Goal: Ask a question

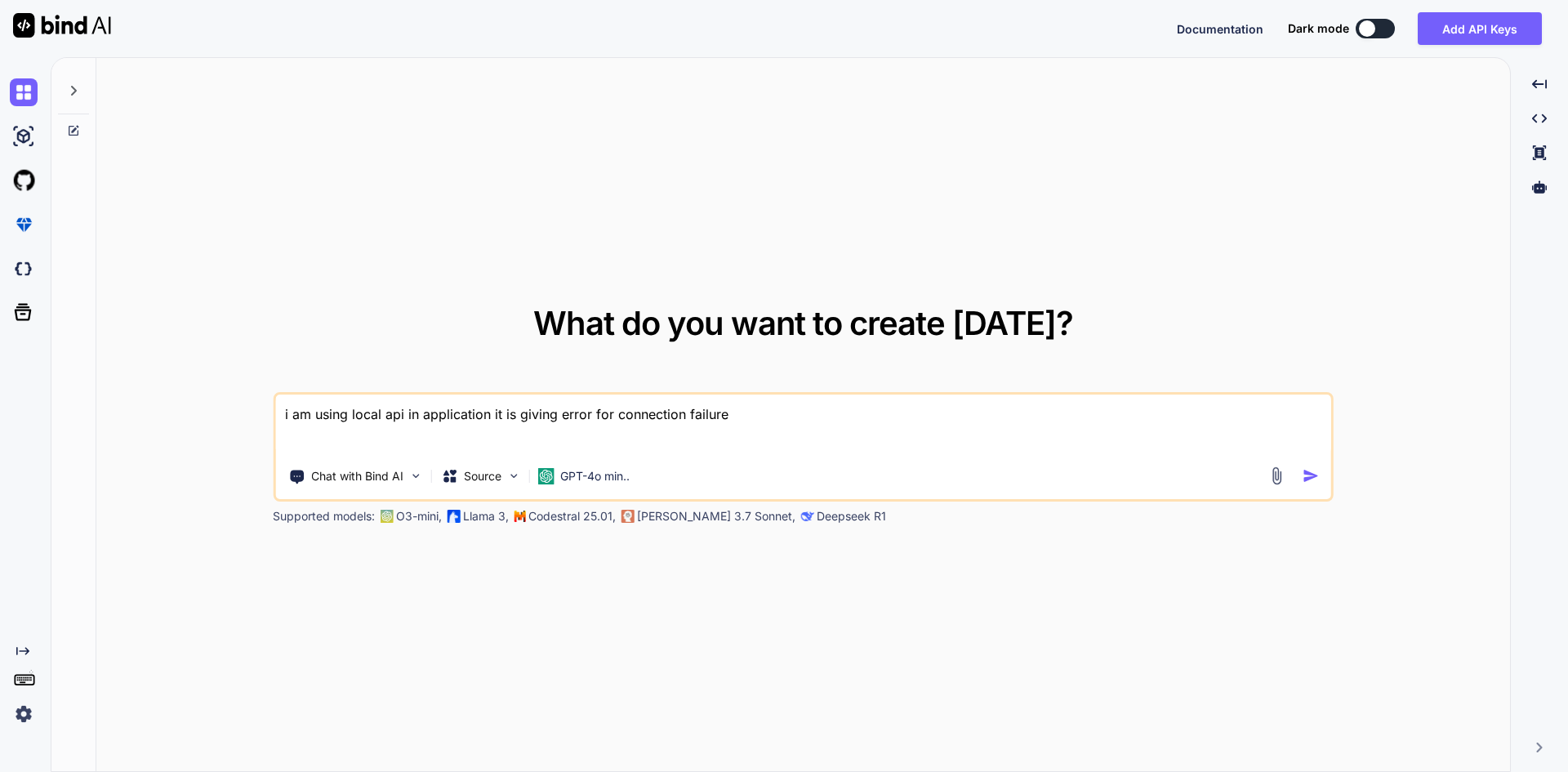
drag, startPoint x: 585, startPoint y: 416, endPoint x: 179, endPoint y: 420, distance: 406.0
click at [196, 422] on div "What do you want to create [DATE]? i am using local api in application it is gi…" at bounding box center [803, 415] width 1414 height 715
type textarea "x"
type textarea "u"
type textarea "x"
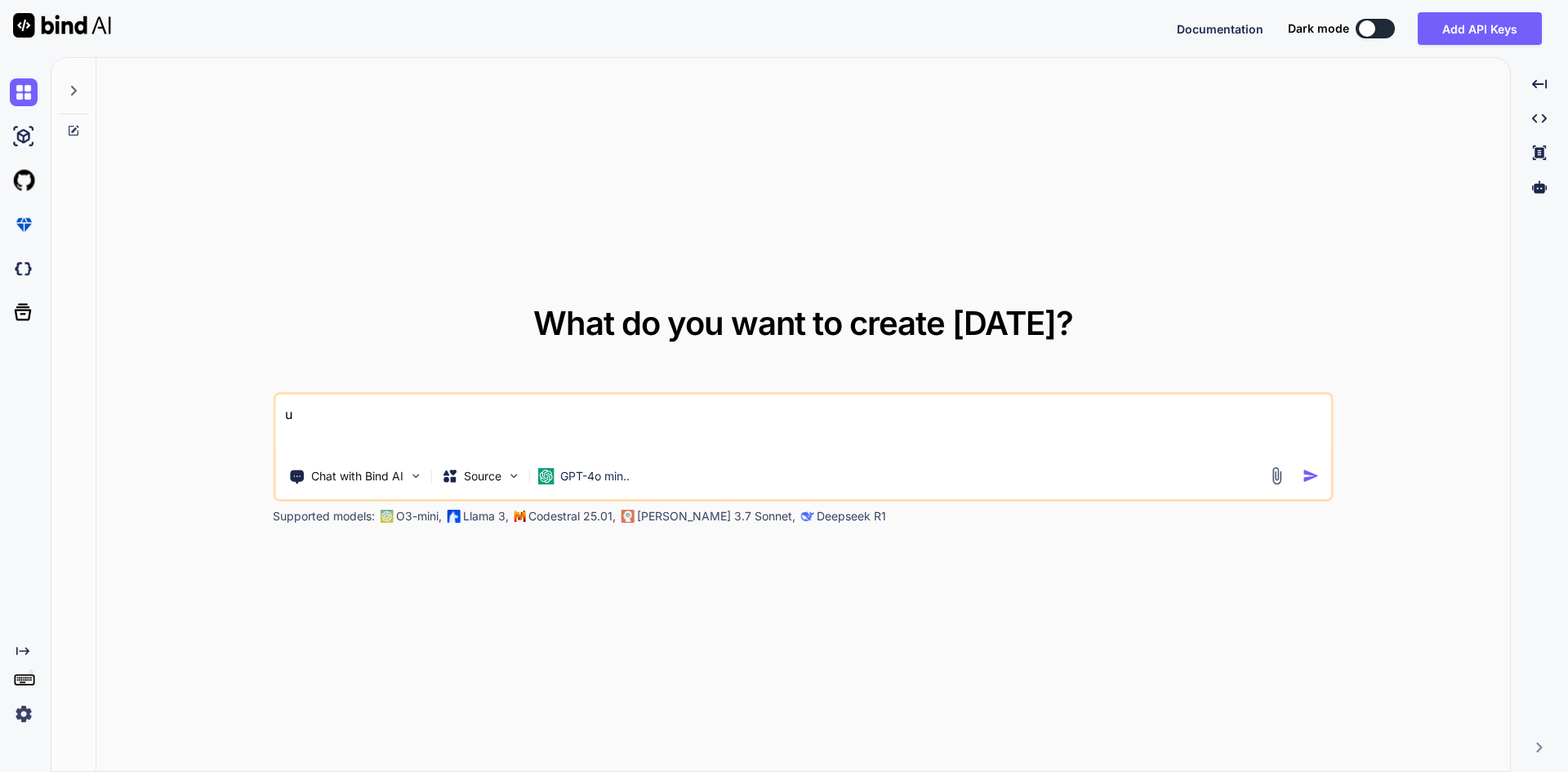
type textarea "un"
type textarea "x"
type textarea "unf"
type textarea "x"
type textarea "unfo"
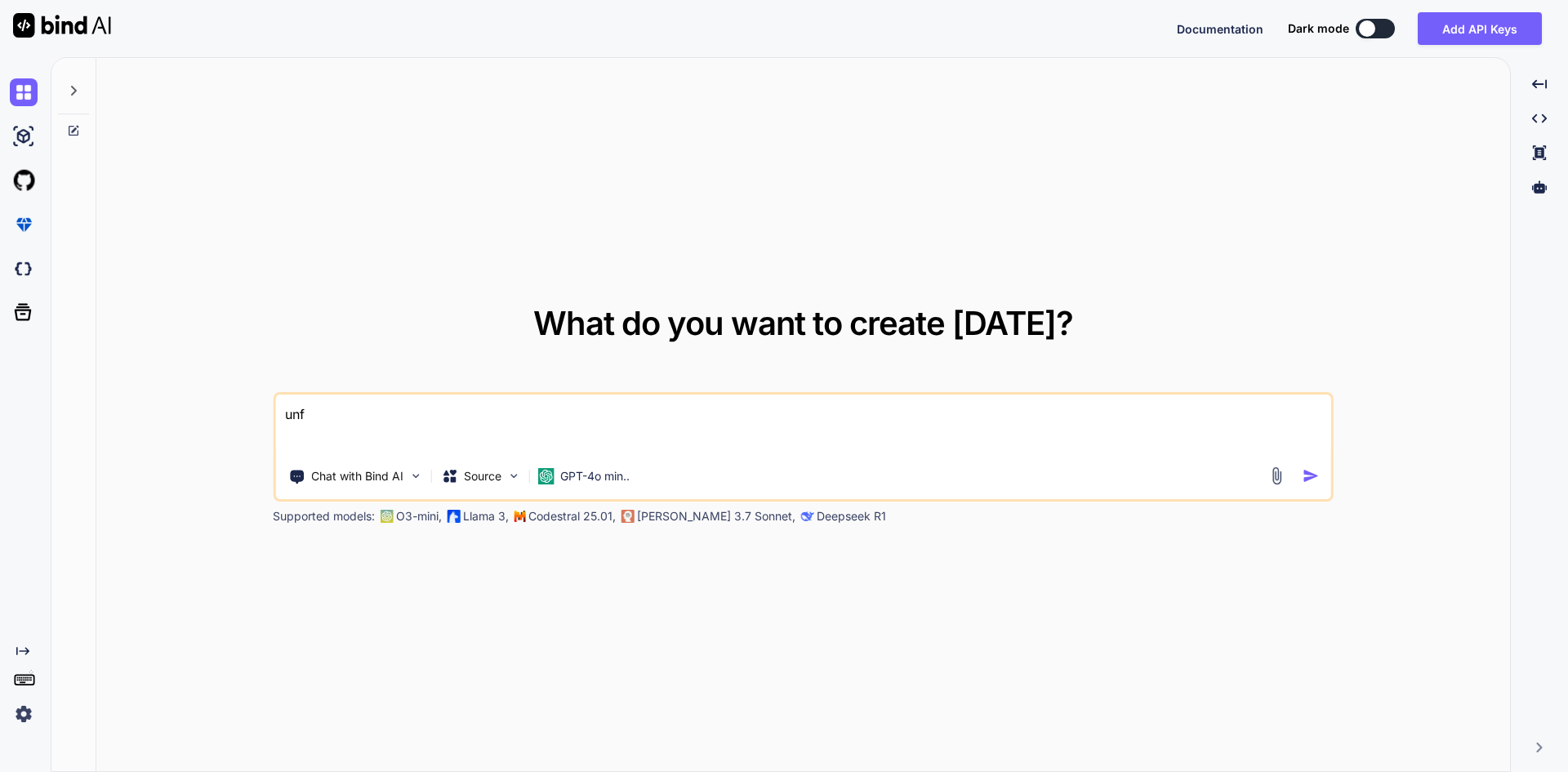
type textarea "x"
type textarea "unfoc"
type textarea "x"
type textarea "unfocu"
type textarea "x"
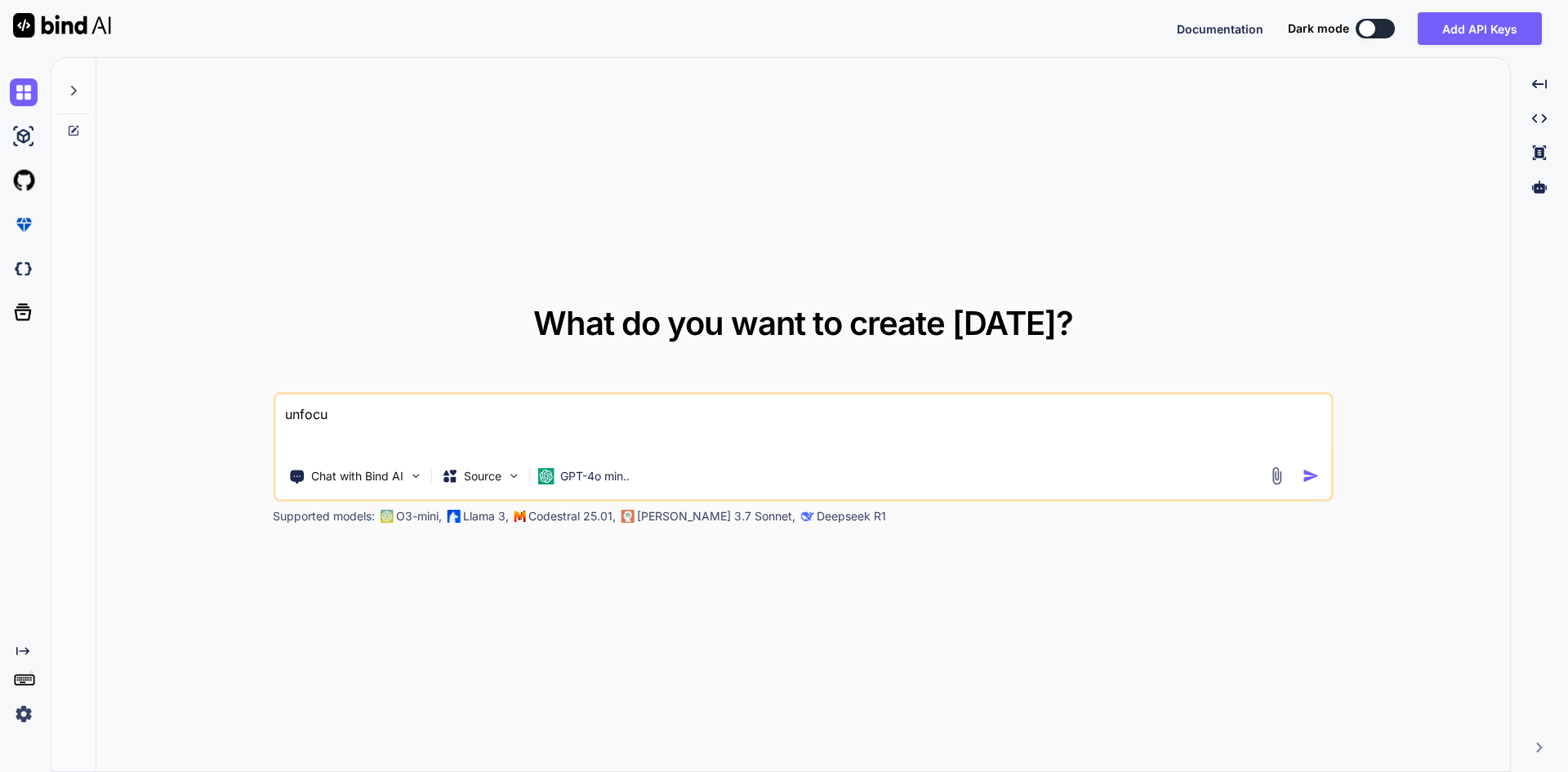
type textarea "unfocus"
type textarea "x"
type textarea "unfocusd"
type textarea "x"
type textarea "unfocusd"
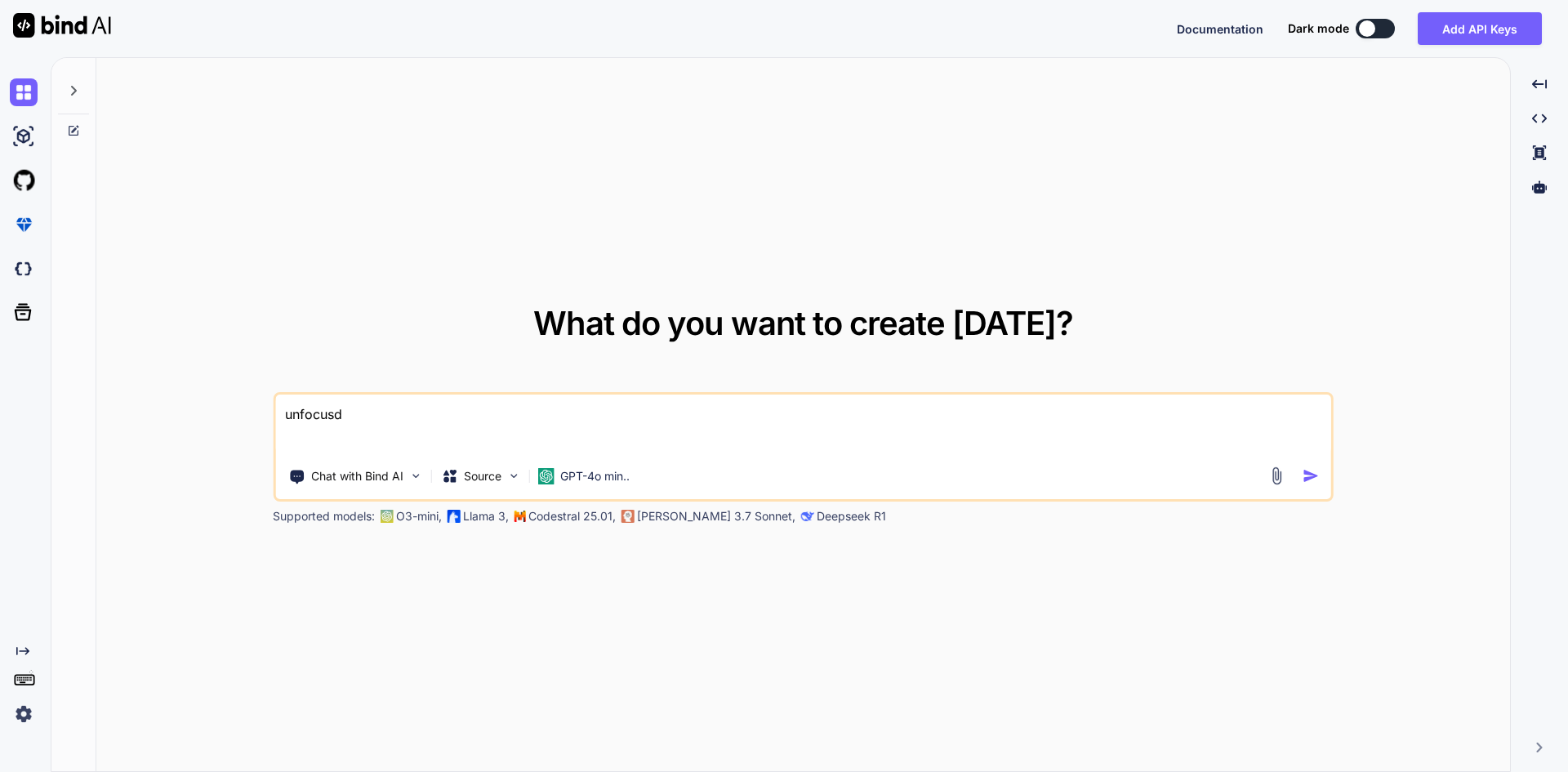
type textarea "x"
type textarea "unfocusd o"
type textarea "x"
type textarea "unfocusd on"
type textarea "x"
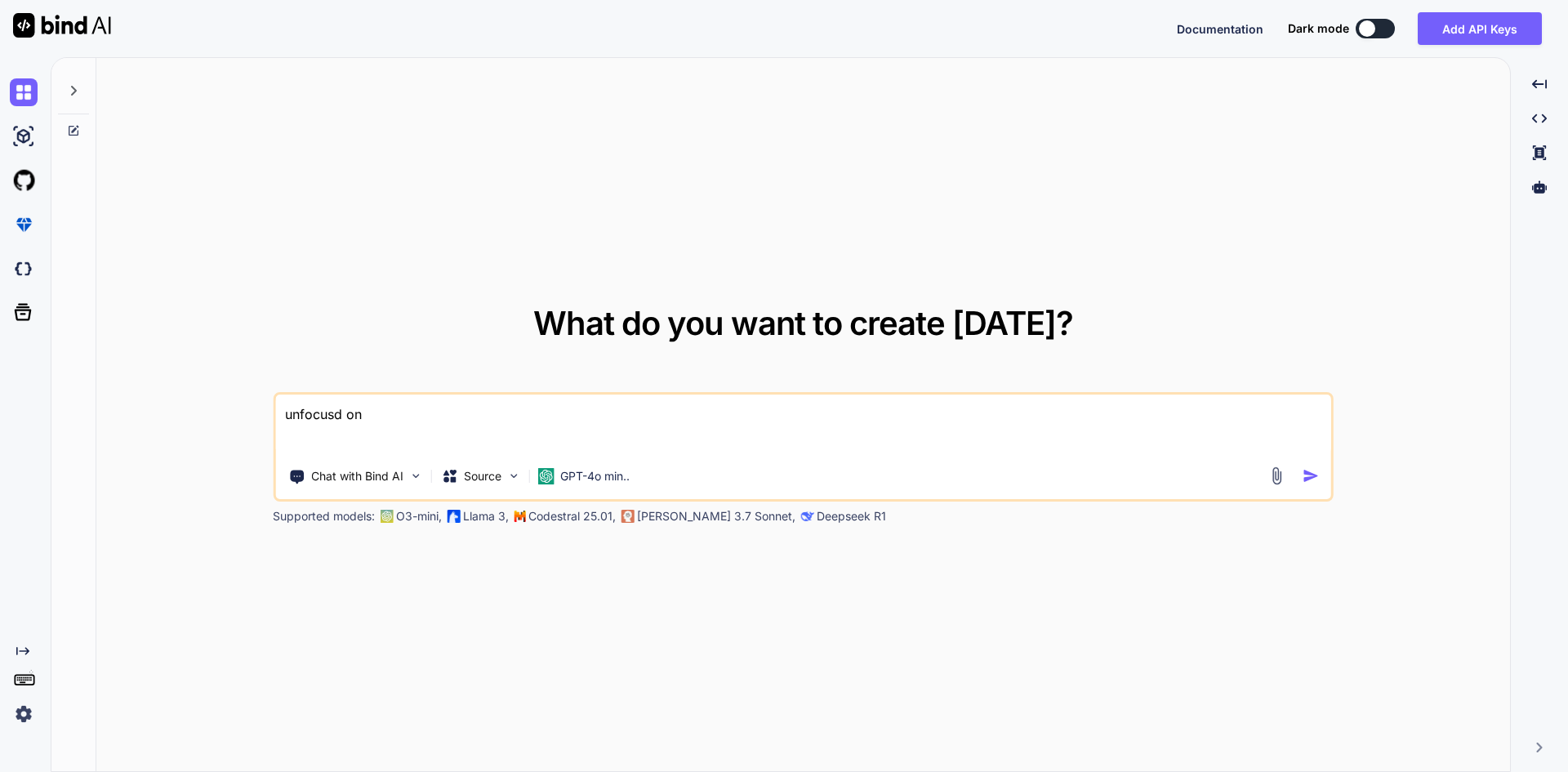
type textarea "unfocusd on"
type textarea "x"
type textarea "unfocusd on"
type textarea "x"
type textarea "unfocusd on p"
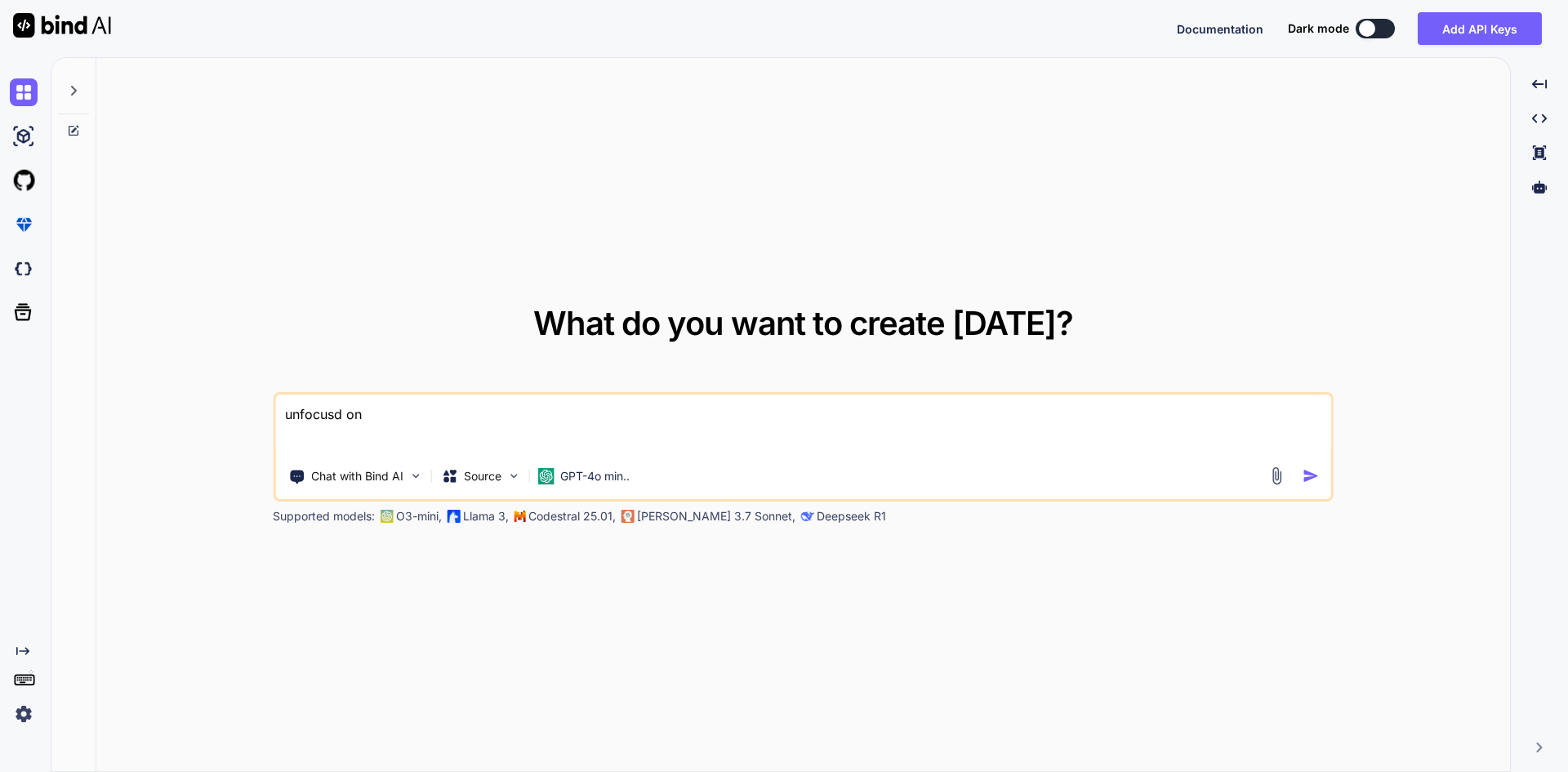
type textarea "x"
type textarea "unfocusd on po"
type textarea "x"
type textarea "unfocusd on pop"
type textarea "x"
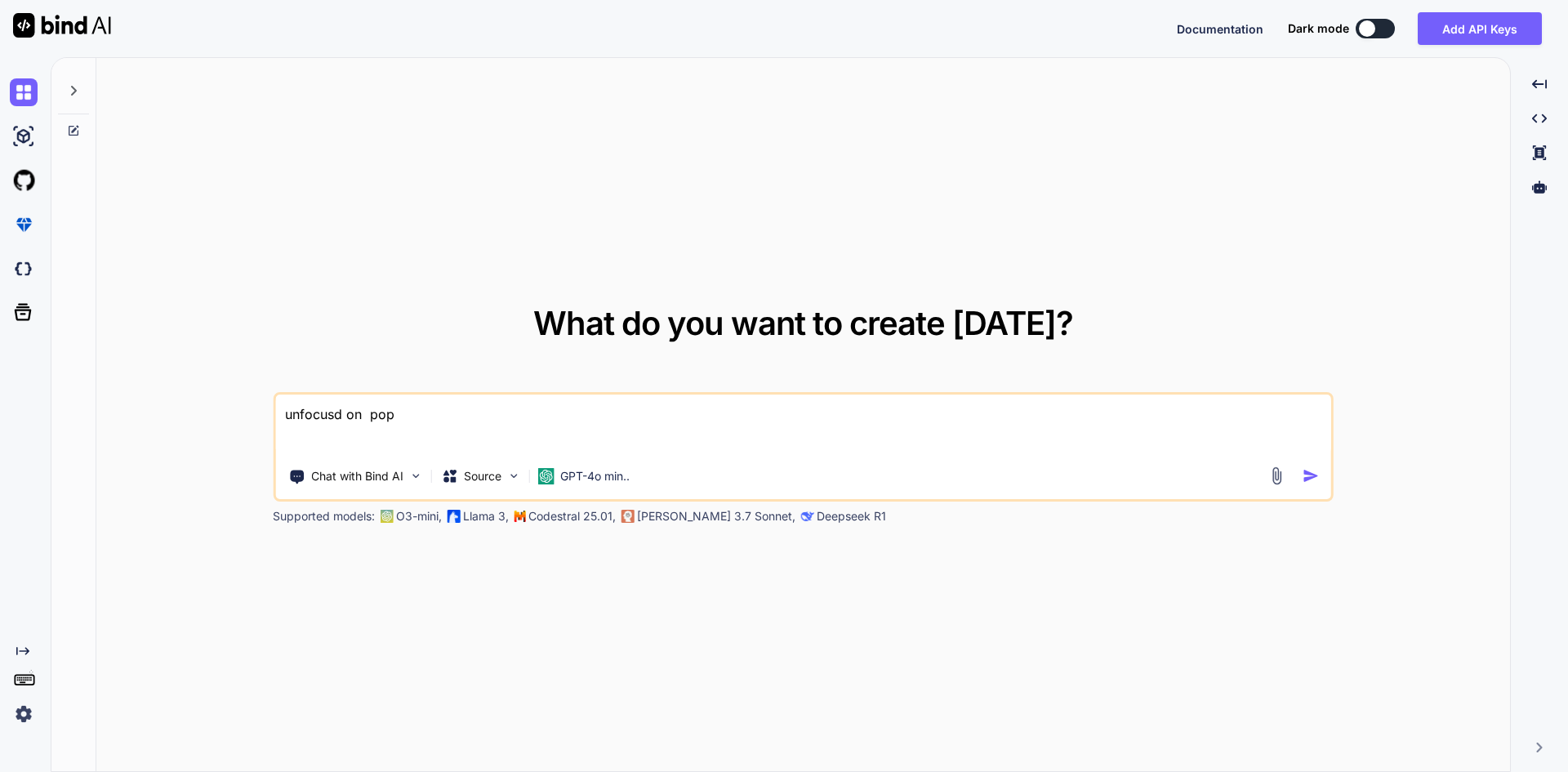
type textarea "unfocusd on popu"
type textarea "x"
type textarea "unfocusd on popup"
type textarea "x"
type textarea "unfocusd on popup"
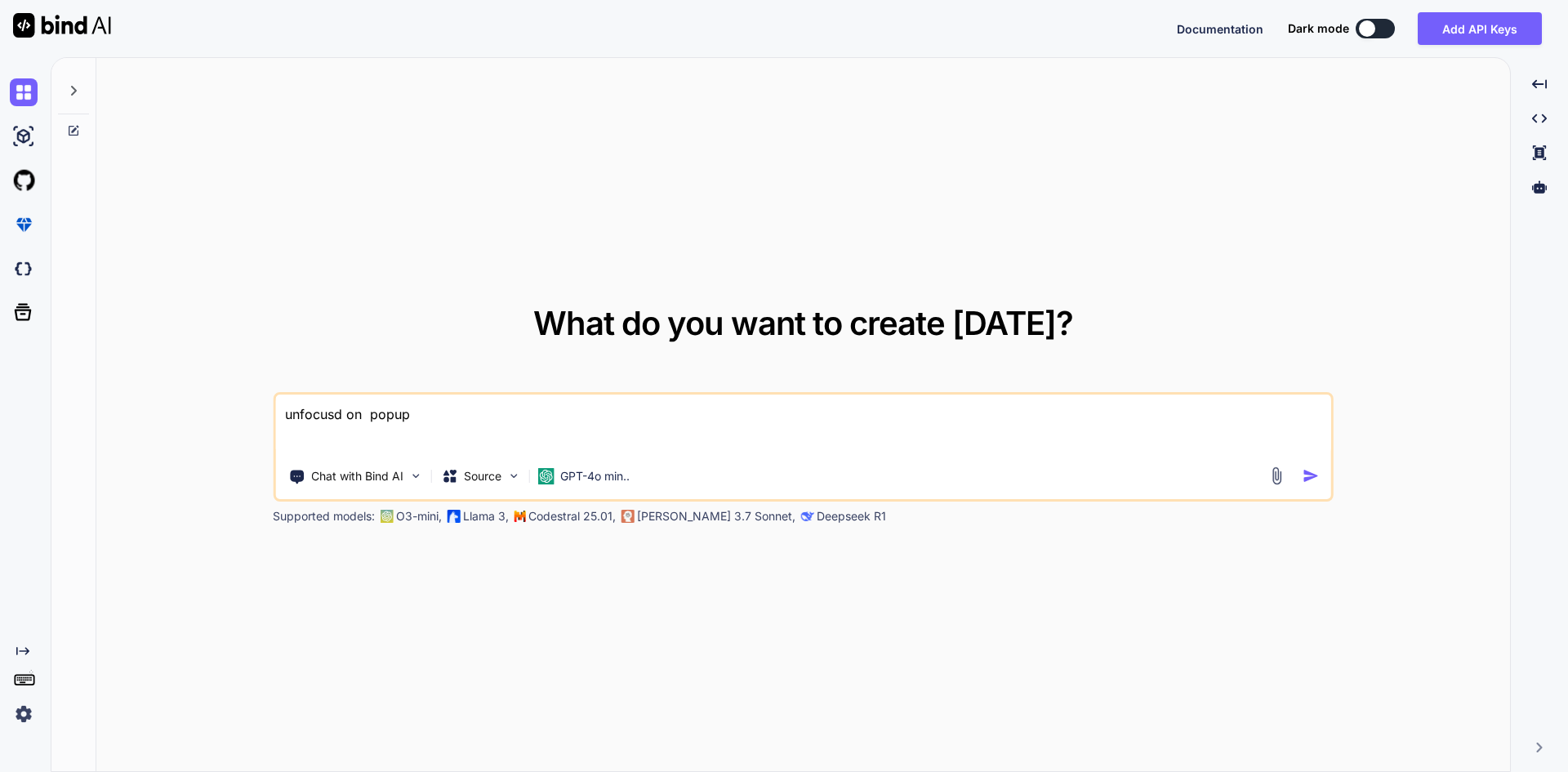
type textarea "x"
type textarea "unfocusd on popup i"
type textarea "x"
type textarea "unfocusd on popup in"
type textarea "x"
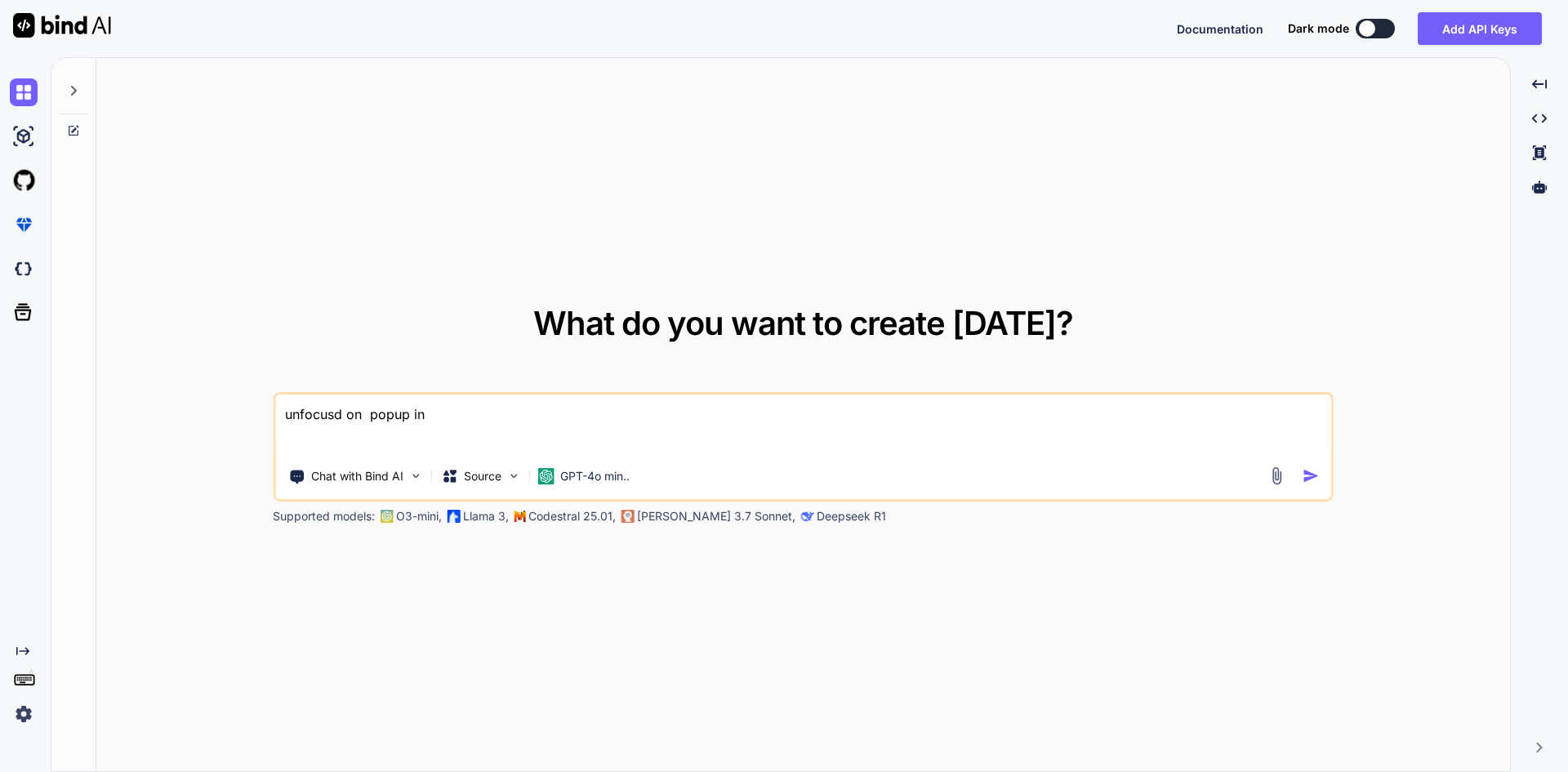
type textarea "unfocusd on popup in"
type textarea "x"
type textarea "unfocusd on popup in m"
type textarea "x"
type textarea "unfocusd on popup in ma"
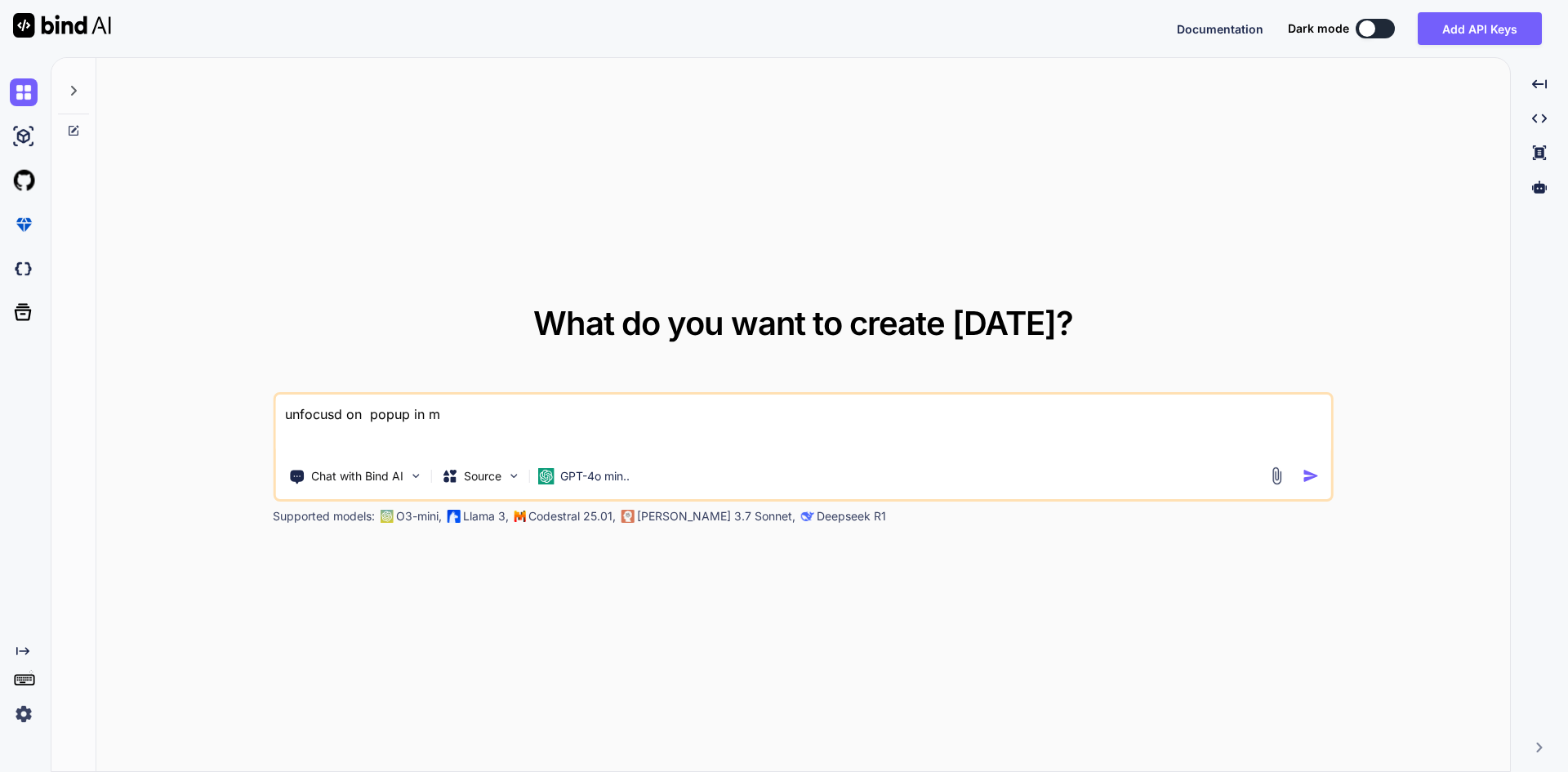
type textarea "x"
type textarea "unfocusd on popup in mau"
type textarea "x"
type textarea "unfocusd on popup in maui"
type textarea "x"
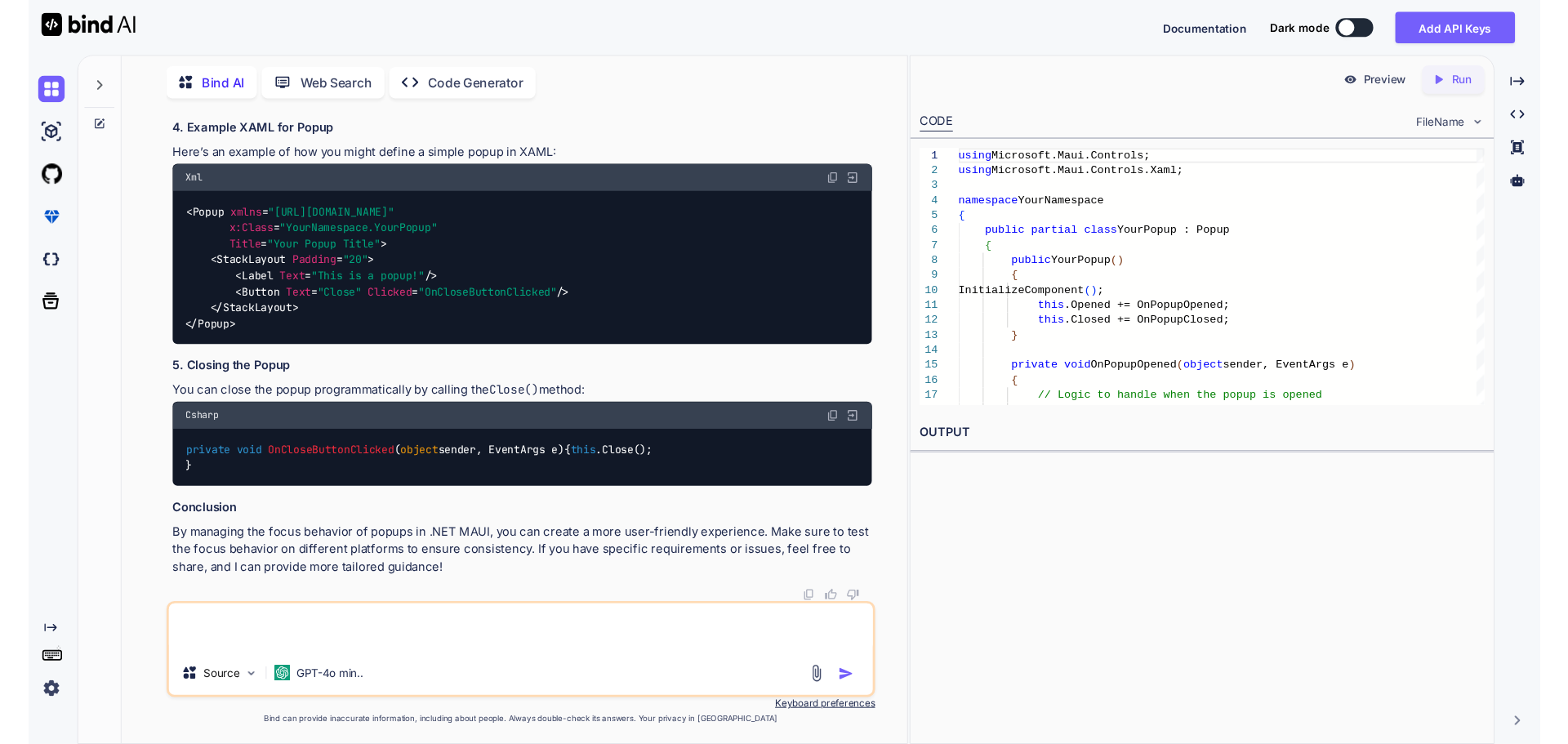
scroll to position [924, 0]
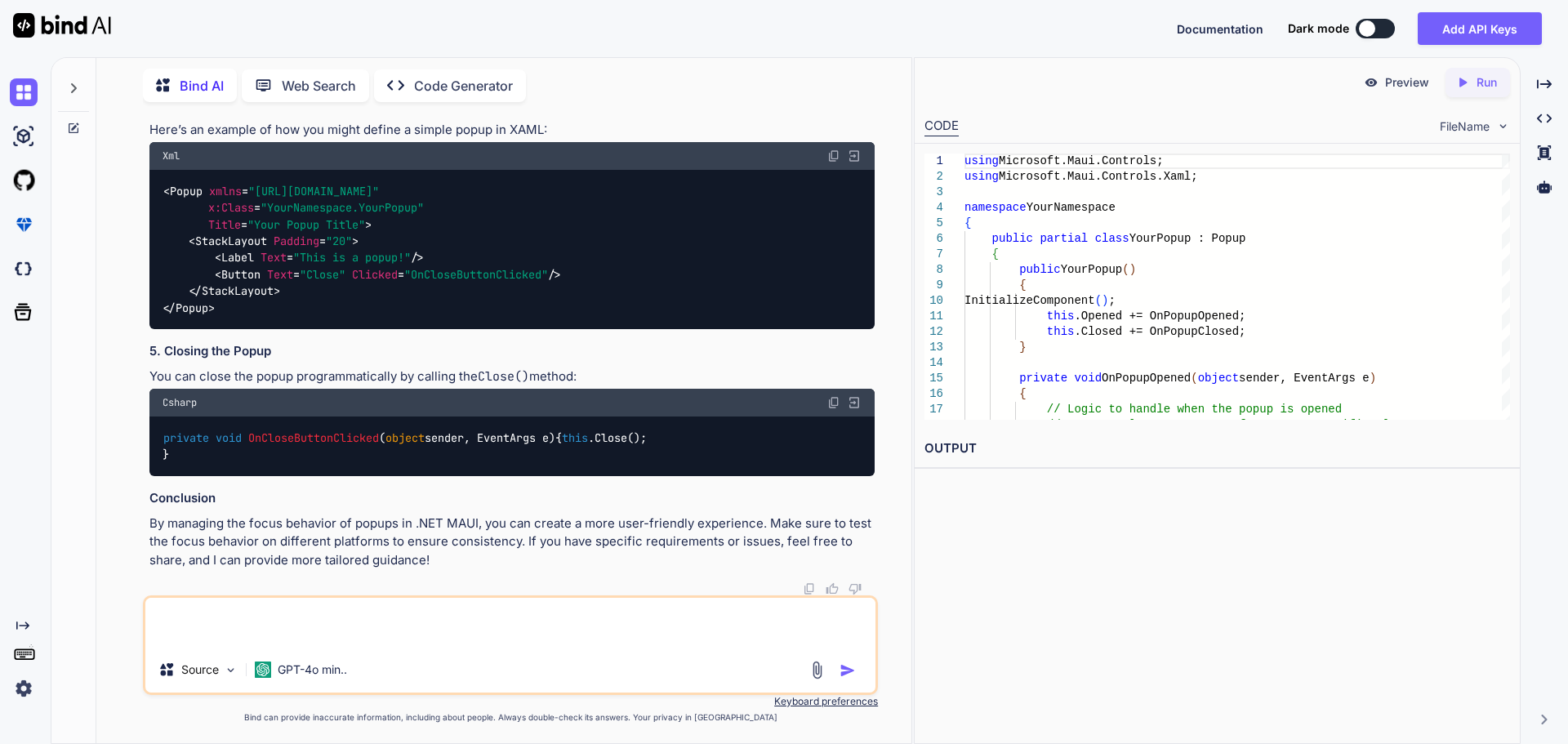
click at [309, 432] on span "OnCloseButtonClicked" at bounding box center [313, 438] width 131 height 15
click at [304, 461] on div "private void OnCloseButtonClicked ( object sender, EventArgs e ) { this .Close(…" at bounding box center [512, 446] width 725 height 59
click at [318, 435] on span "OnCloseButtonClicked" at bounding box center [313, 438] width 131 height 15
